Goal: Information Seeking & Learning: Find contact information

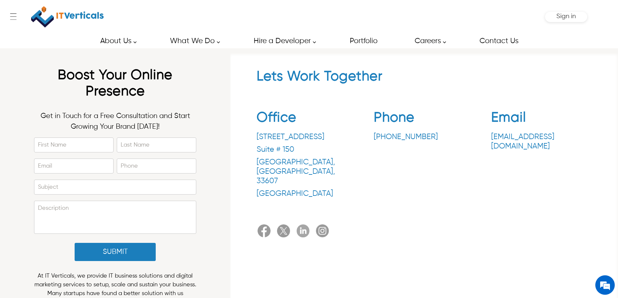
drag, startPoint x: 367, startPoint y: 134, endPoint x: 428, endPoint y: 137, distance: 60.4
click at [428, 137] on div "Office [STREET_ADDRESS] Phone [PHONE_NUMBER] Email [EMAIL_ADDRESS][DOMAIN_NAME]" at bounding box center [424, 156] width 335 height 102
click at [430, 142] on div "Phone +1.813.600.3391" at bounding box center [424, 156] width 101 height 92
drag, startPoint x: 371, startPoint y: 135, endPoint x: 426, endPoint y: 135, distance: 55.5
click at [426, 135] on div "Office [STREET_ADDRESS] Phone [PHONE_NUMBER] Email [EMAIL_ADDRESS][DOMAIN_NAME]" at bounding box center [424, 156] width 335 height 102
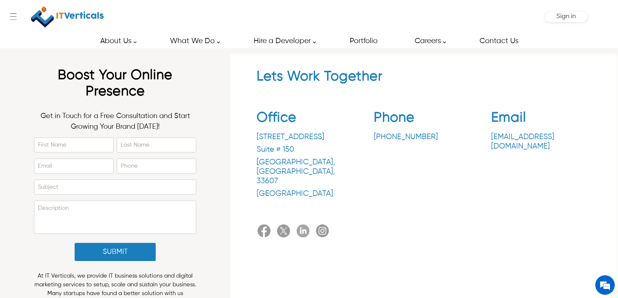
copy p "[PHONE_NUMBER]"
drag, startPoint x: 372, startPoint y: 139, endPoint x: 425, endPoint y: 139, distance: 53.2
click at [425, 139] on div "Office [STREET_ADDRESS] Phone [PHONE_NUMBER] Email [EMAIL_ADDRESS][DOMAIN_NAME]" at bounding box center [424, 156] width 335 height 102
copy p "[PHONE_NUMBER]"
